Goal: Task Accomplishment & Management: Complete application form

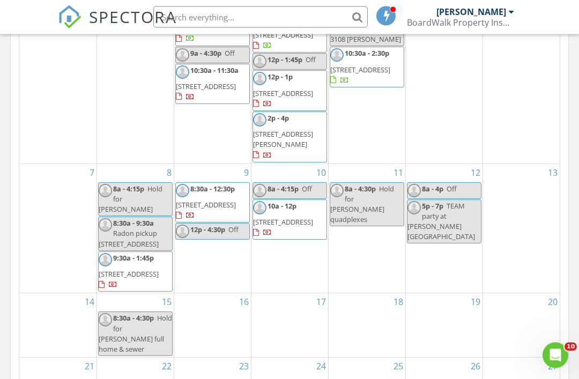
scroll to position [597, 0]
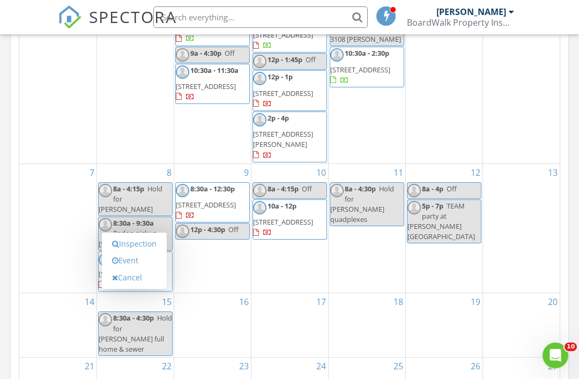
click at [143, 262] on link "Event" at bounding box center [134, 260] width 55 height 17
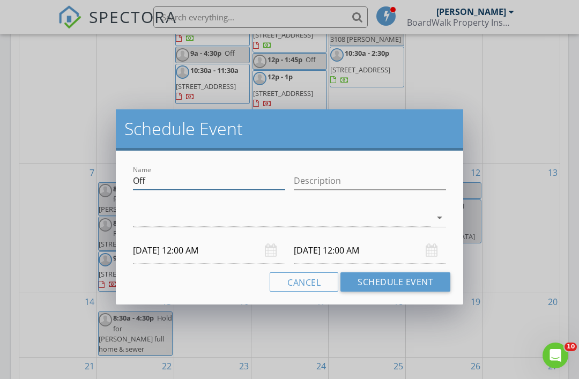
click at [246, 185] on input "Off" at bounding box center [209, 181] width 152 height 18
click at [326, 276] on button "Cancel" at bounding box center [304, 281] width 69 height 19
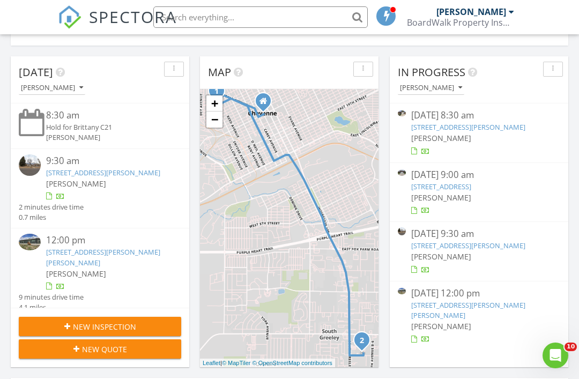
scroll to position [0, 0]
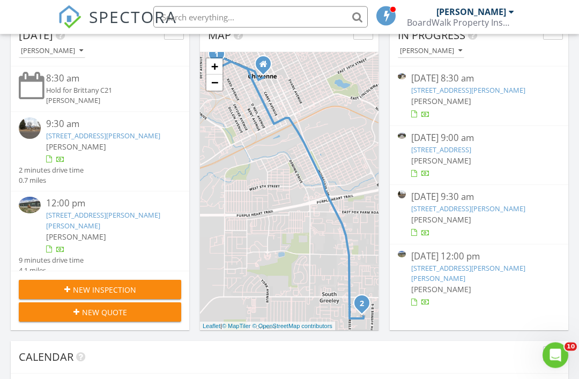
click at [142, 287] on div "New Inspection" at bounding box center [99, 290] width 145 height 11
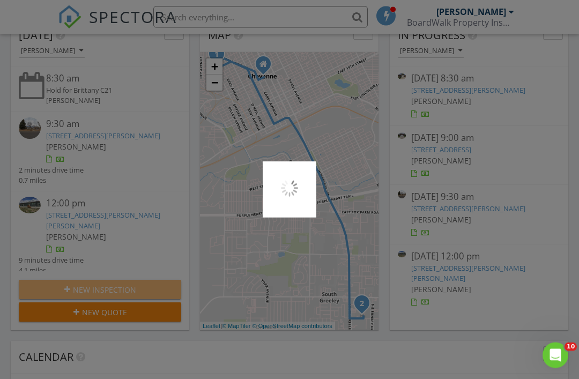
scroll to position [150, 0]
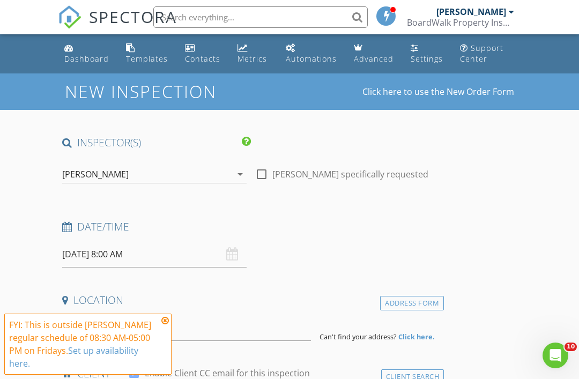
click at [196, 249] on input "08/29/2025 8:00 AM" at bounding box center [154, 254] width 184 height 26
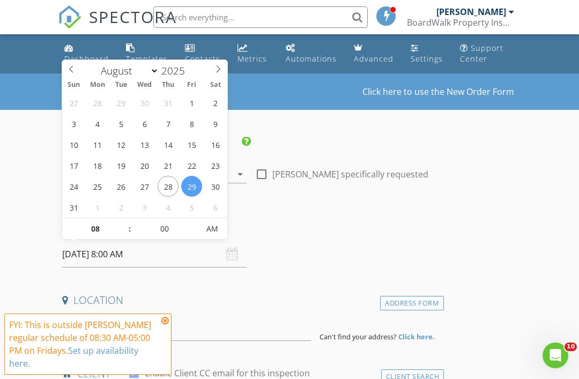
click at [219, 68] on icon at bounding box center [218, 69] width 8 height 8
select select "8"
type input "09/15/2025 8:00 AM"
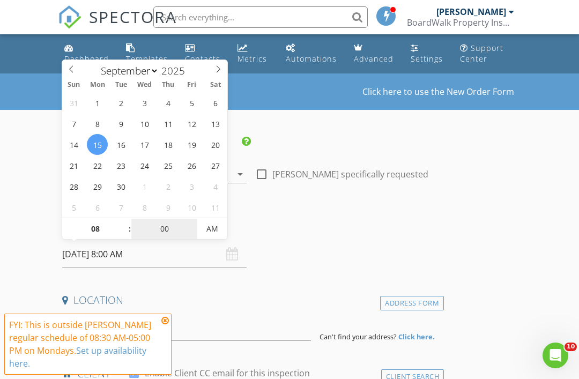
click at [165, 228] on input "00" at bounding box center [164, 229] width 66 height 21
type input "30"
type input "[DATE] 8:30 AM"
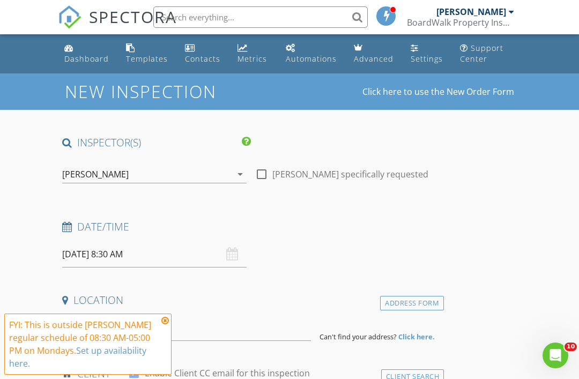
click at [339, 220] on h4 "Date/Time" at bounding box center [250, 227] width 377 height 14
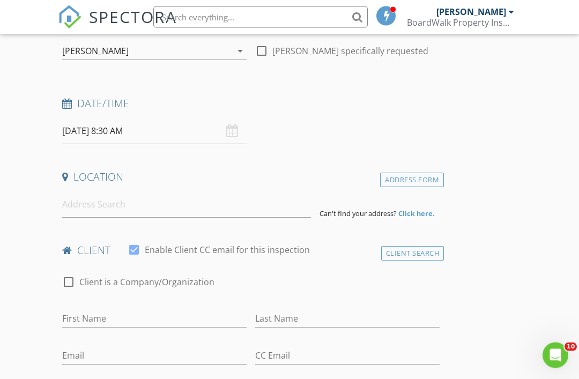
scroll to position [123, 0]
click at [249, 195] on input at bounding box center [186, 204] width 249 height 26
type input "4301 Pathfinder Avenue, Cheyenne, WY, USA"
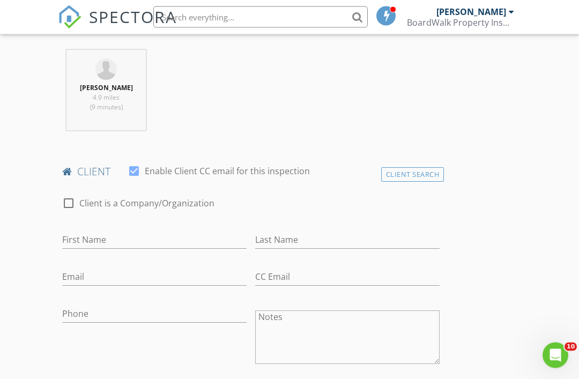
scroll to position [442, 0]
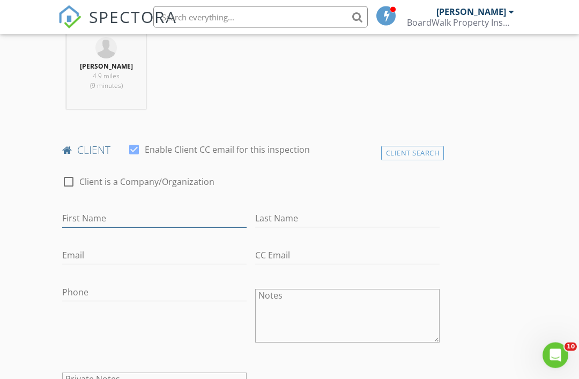
click at [198, 216] on input "First Name" at bounding box center [154, 219] width 184 height 18
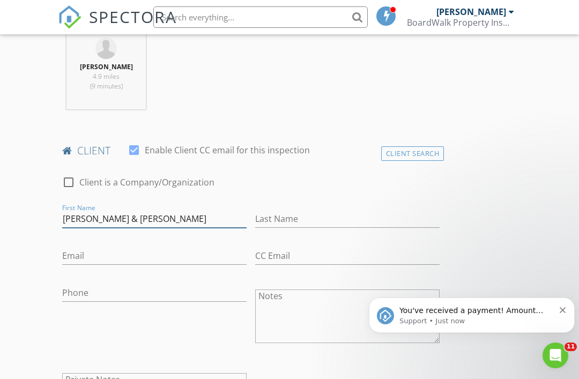
type input "[PERSON_NAME] & [PERSON_NAME]"
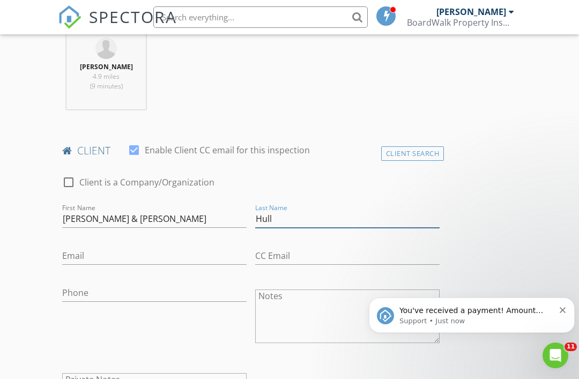
type input "Hull"
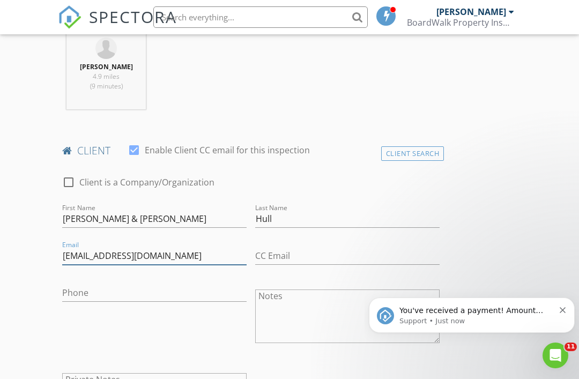
type input "[EMAIL_ADDRESS][DOMAIN_NAME]"
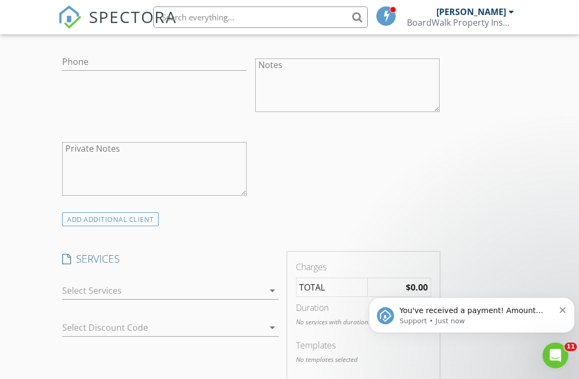
scroll to position [763, 0]
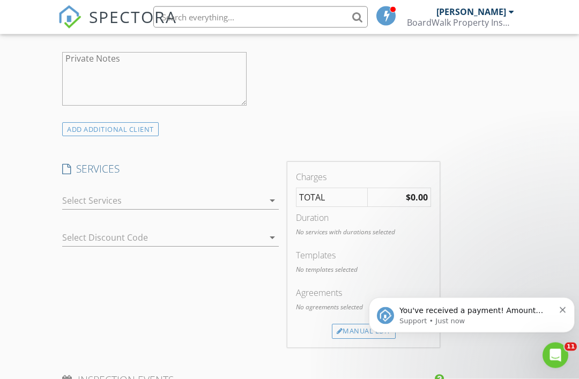
click at [274, 195] on icon "arrow_drop_down" at bounding box center [272, 201] width 13 height 13
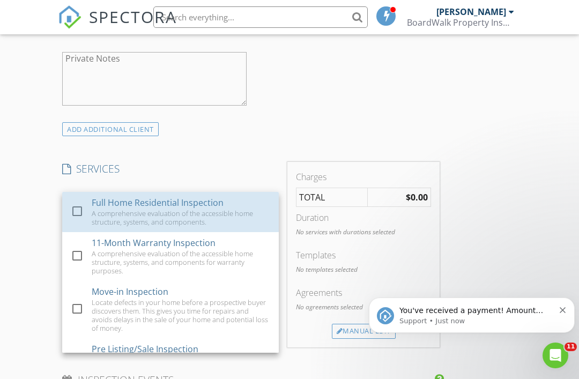
click at [87, 205] on div "check_box_outline_blank" at bounding box center [79, 211] width 17 height 13
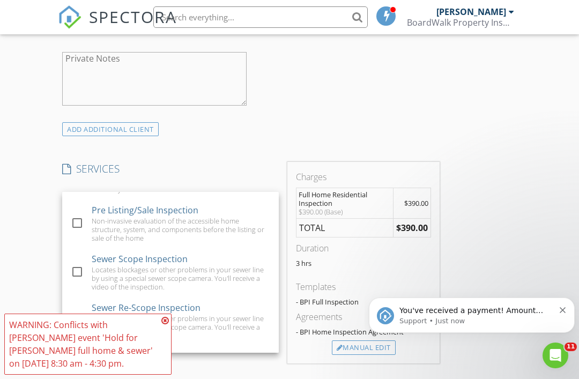
scroll to position [157, 0]
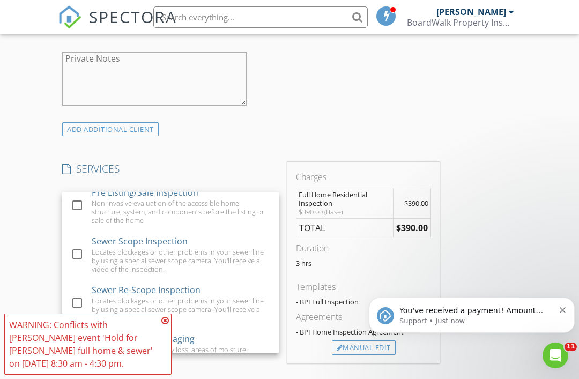
click at [73, 251] on div at bounding box center [77, 254] width 18 height 18
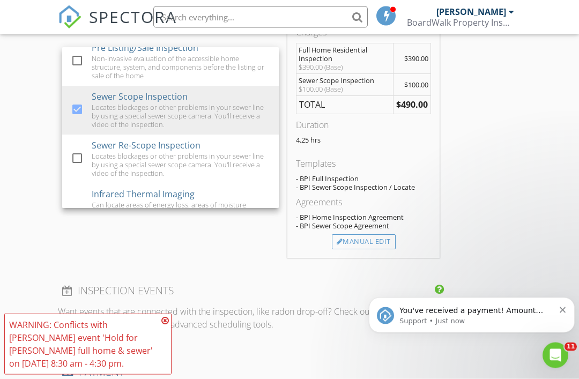
click at [383, 242] on div "Manual Edit" at bounding box center [364, 242] width 64 height 15
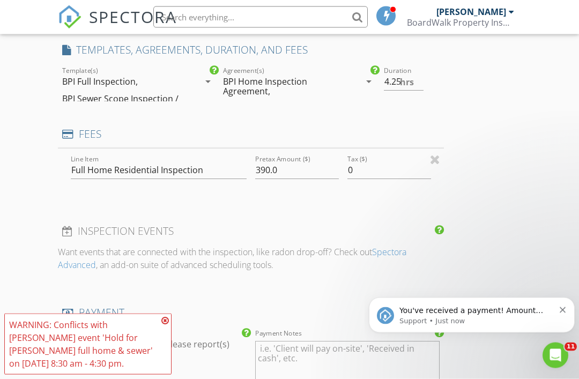
scroll to position [908, 0]
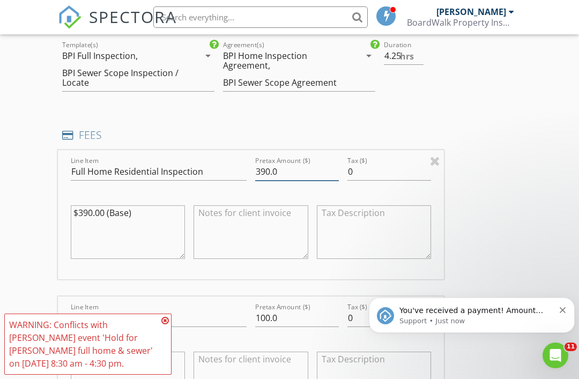
click at [266, 163] on input "390.0" at bounding box center [297, 172] width 84 height 18
click at [269, 170] on input "390.0" at bounding box center [297, 173] width 84 height 18
type input "351"
click at [477, 187] on div "INSPECTOR(S) check_box Josh Walther PRIMARY Josh Walther arrow_drop_down check_…" at bounding box center [289, 252] width 463 height 2048
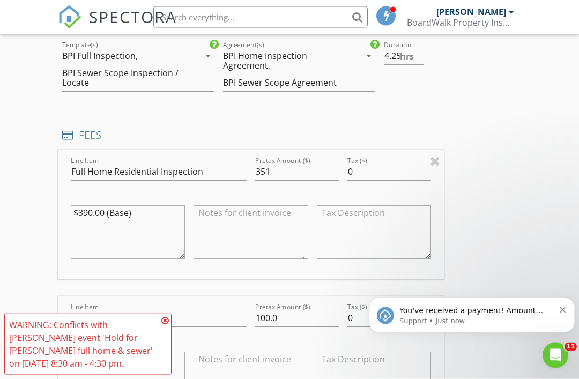
click at [280, 222] on textarea at bounding box center [251, 233] width 114 height 54
type textarea "10% discount applied"
click at [496, 225] on div "INSPECTOR(S) check_box Josh Walther PRIMARY Josh Walther arrow_drop_down check_…" at bounding box center [289, 252] width 463 height 2048
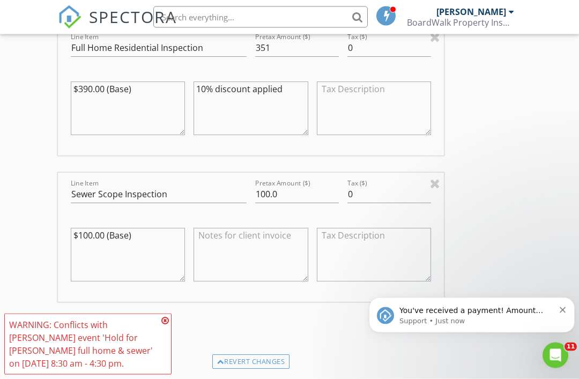
scroll to position [1040, 0]
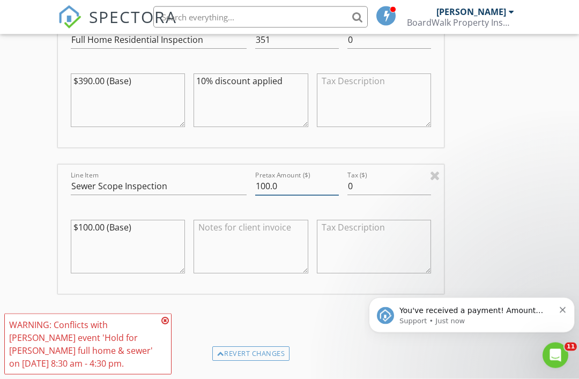
click at [268, 183] on input "100.0" at bounding box center [297, 187] width 84 height 18
type input "0.0"
click at [276, 240] on textarea at bounding box center [251, 247] width 114 height 54
type textarea "100% discount applied"
click at [515, 228] on div "INSPECTOR(S) check_box Josh Walther PRIMARY Josh Walther arrow_drop_down check_…" at bounding box center [289, 120] width 463 height 2048
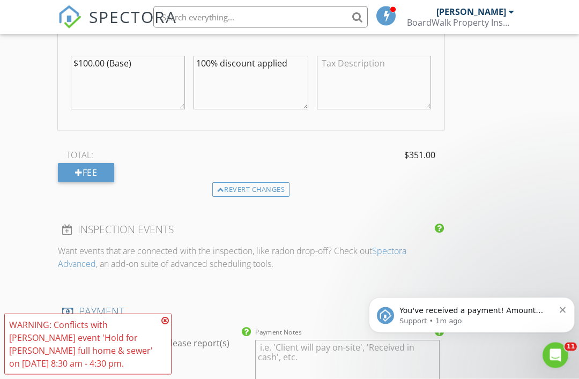
scroll to position [1204, 0]
click at [535, 311] on p "You've received a payment! Amount $90.00 Fee $2.78 Net $87.22 Transaction # pi_…" at bounding box center [476, 310] width 155 height 11
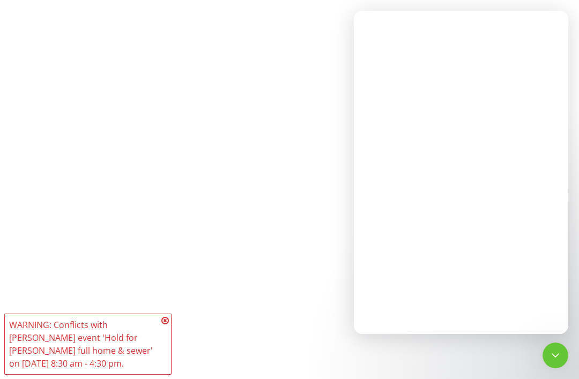
scroll to position [0, 0]
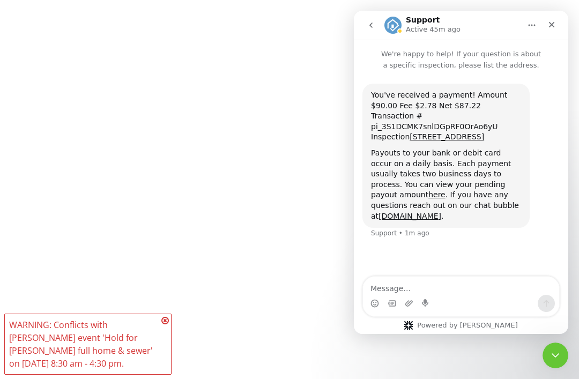
click at [549, 29] on div "Close" at bounding box center [551, 24] width 19 height 19
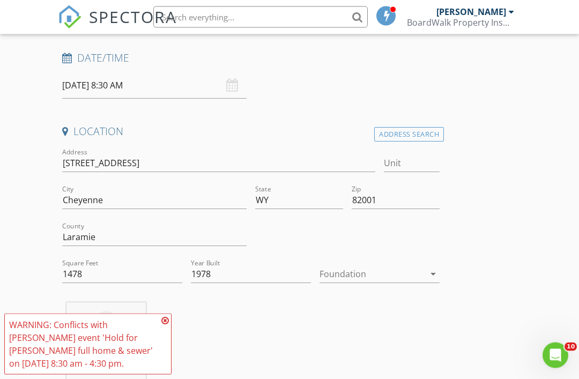
scroll to position [175, 0]
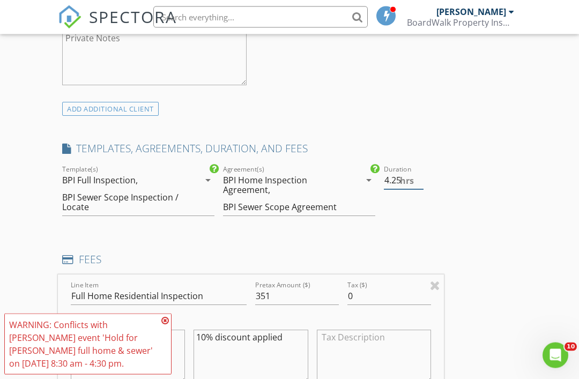
click at [396, 180] on input "4.25" at bounding box center [404, 181] width 40 height 18
click at [399, 172] on input "4.25" at bounding box center [404, 181] width 40 height 18
click at [381, 176] on div "Duration 4.25 hrs" at bounding box center [412, 196] width 64 height 64
type input "4"
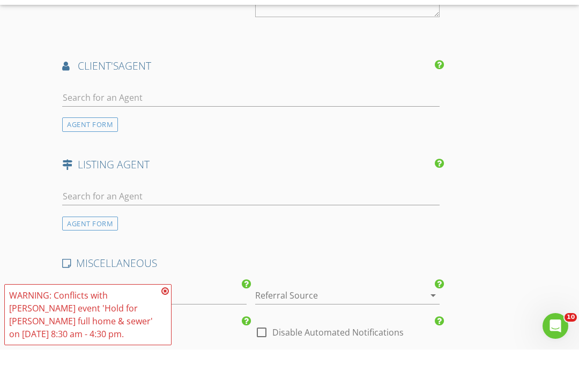
scroll to position [1552, 0]
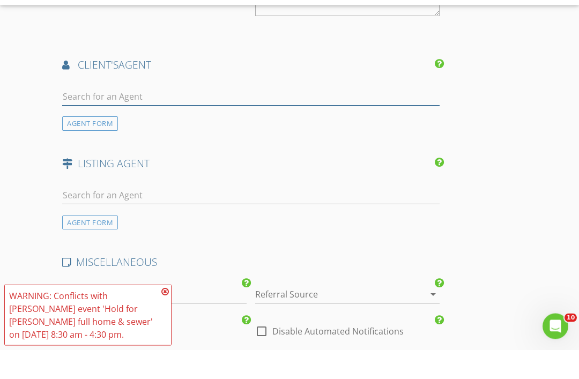
click at [182, 117] on input "text" at bounding box center [250, 126] width 377 height 18
type input "[PERSON_NAME]"
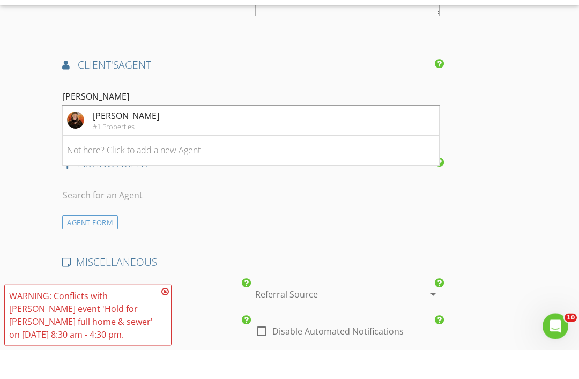
click at [155, 139] on div "[PERSON_NAME]" at bounding box center [126, 145] width 66 height 13
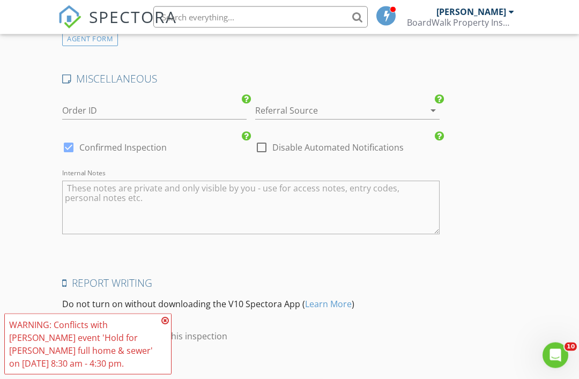
scroll to position [2035, 0]
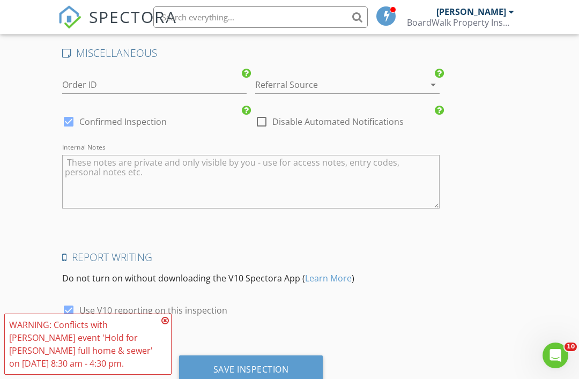
click at [288, 364] on div "Save Inspection" at bounding box center [251, 369] width 76 height 11
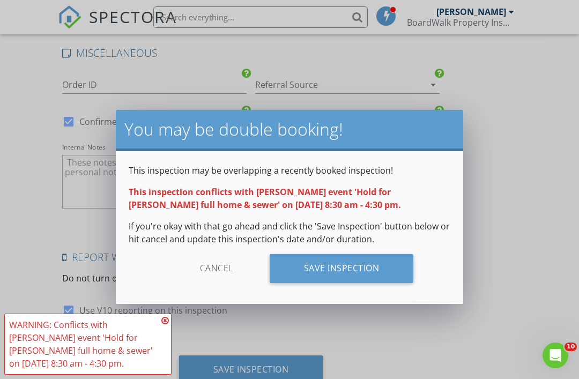
click at [380, 264] on div "Save Inspection" at bounding box center [342, 268] width 144 height 29
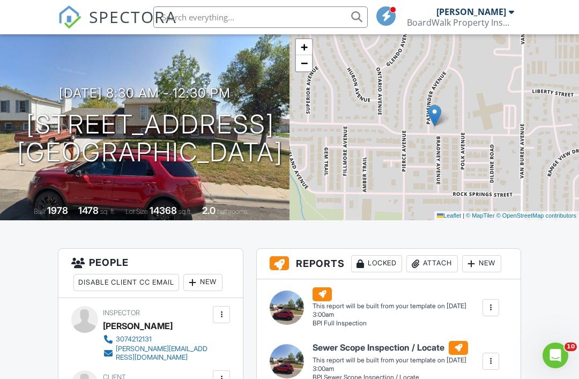
scroll to position [77, 0]
